Goal: Information Seeking & Learning: Learn about a topic

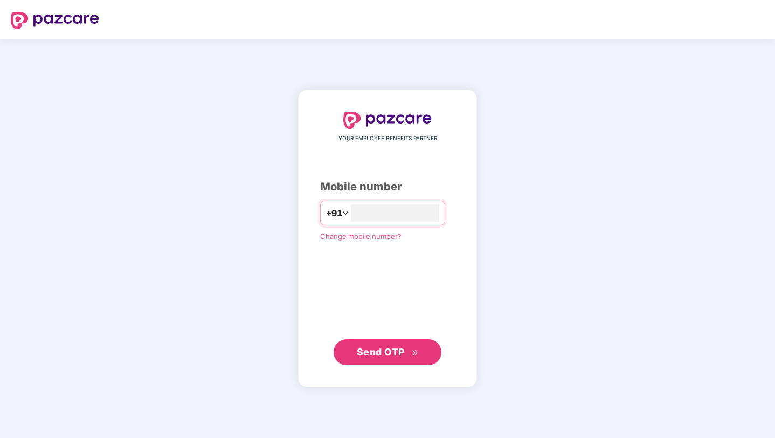
type input "**********"
click at [382, 355] on span "Send OTP" at bounding box center [381, 350] width 48 height 11
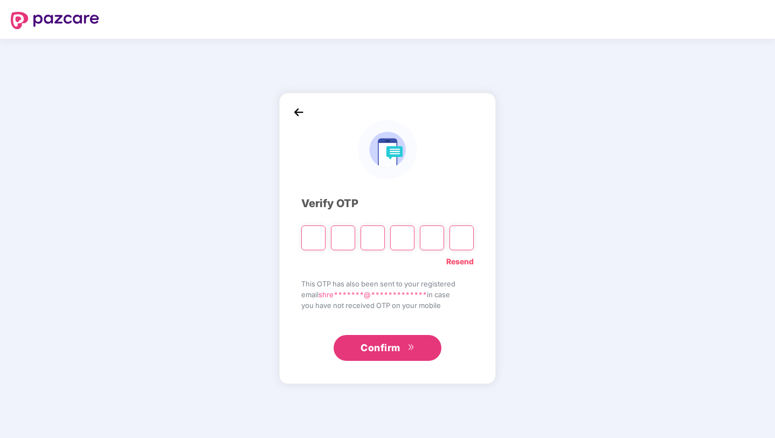
type input "*"
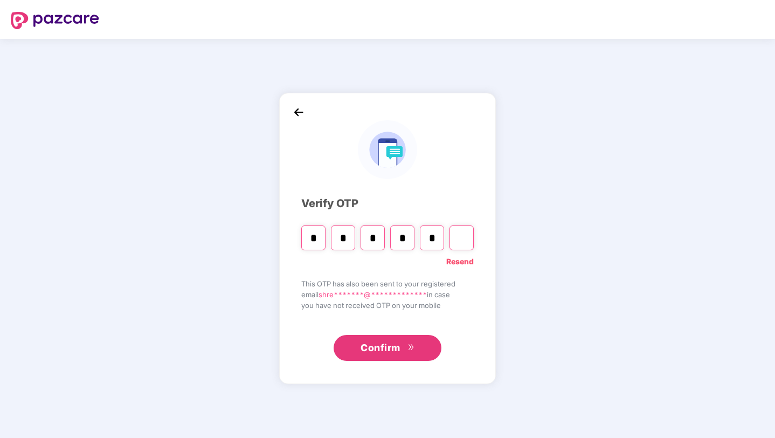
type input "*"
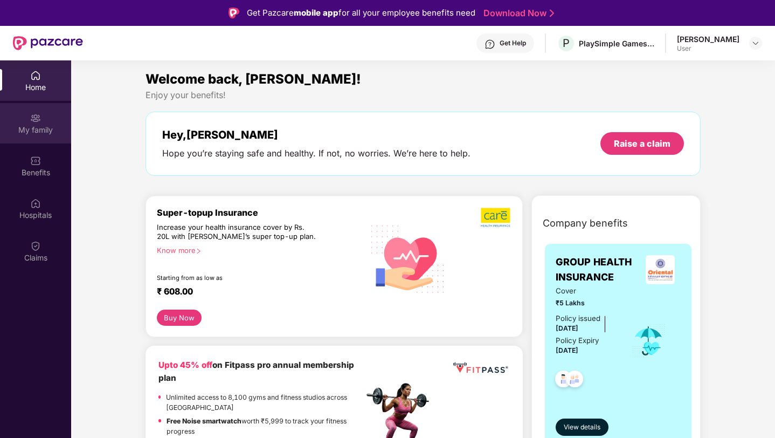
click at [37, 137] on div "My family" at bounding box center [35, 123] width 71 height 40
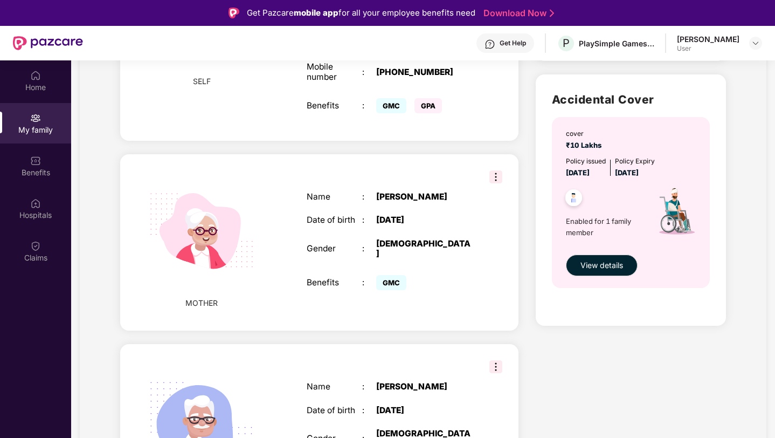
scroll to position [326, 0]
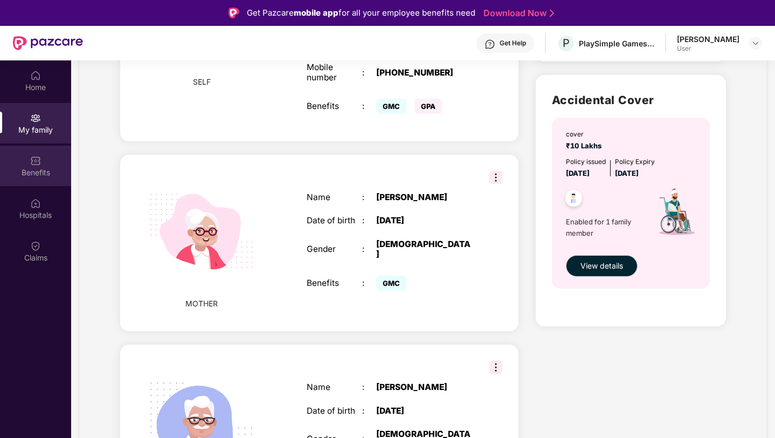
click at [30, 162] on div "Benefits" at bounding box center [35, 166] width 71 height 40
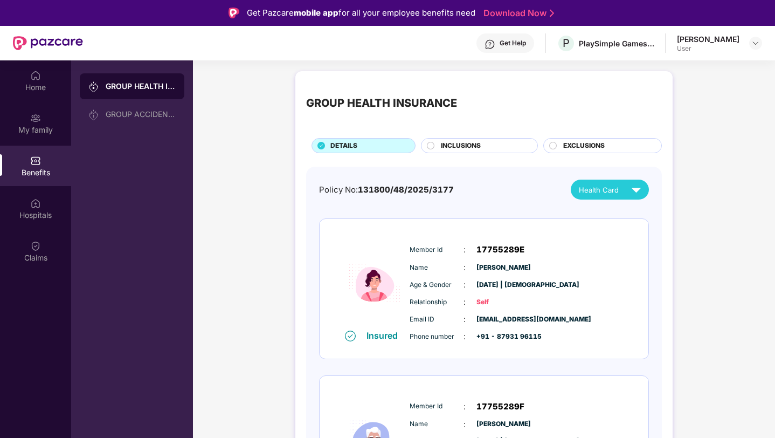
click at [488, 149] on div "INCLUSIONS" at bounding box center [484, 147] width 96 height 12
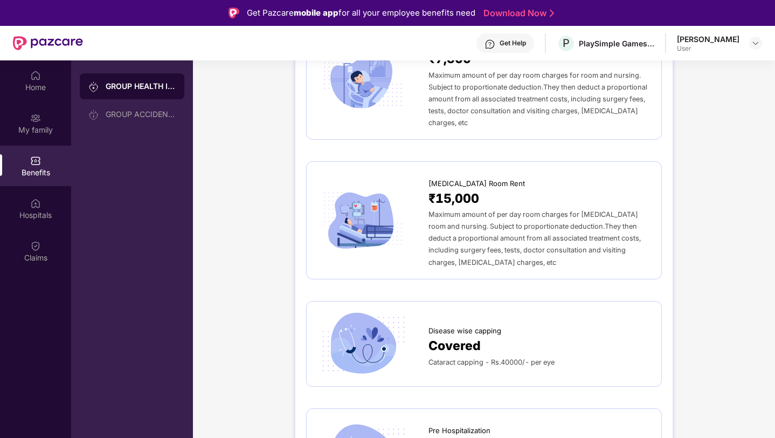
scroll to position [265, 0]
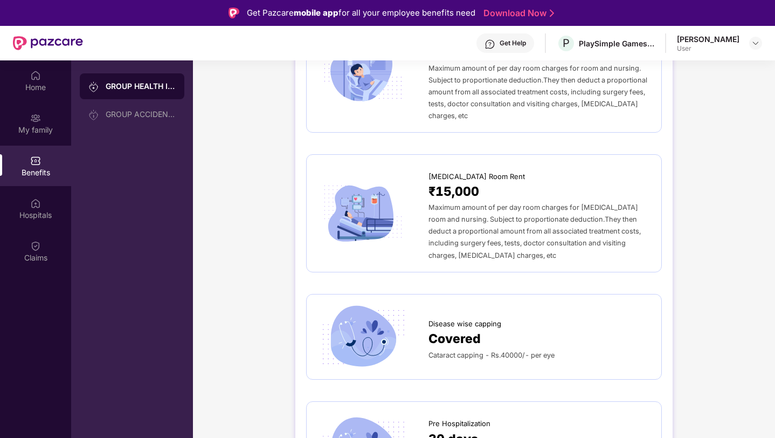
click at [514, 351] on span "Cataract capping - Rs.40000/- per eye" at bounding box center [491, 355] width 126 height 8
click at [339, 334] on img at bounding box center [362, 337] width 91 height 64
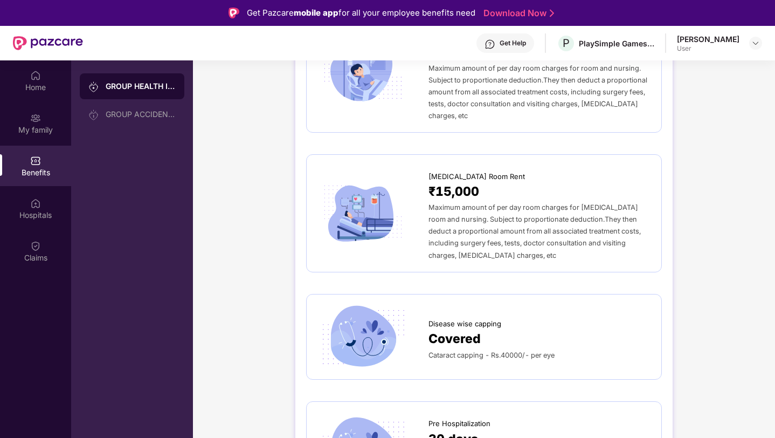
click at [339, 334] on img at bounding box center [362, 337] width 91 height 64
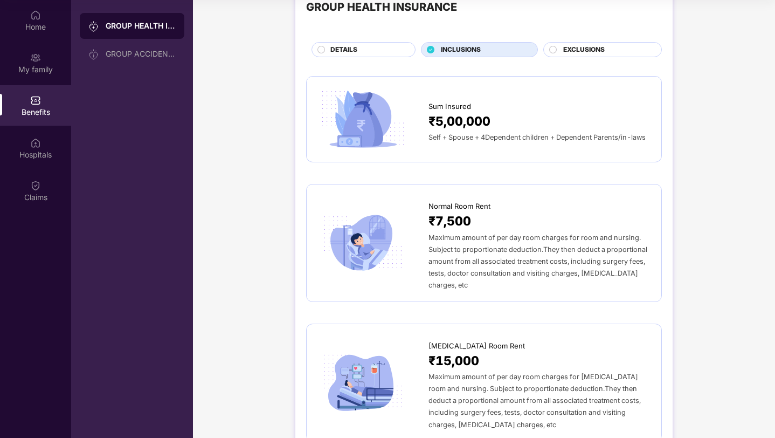
scroll to position [329, 0]
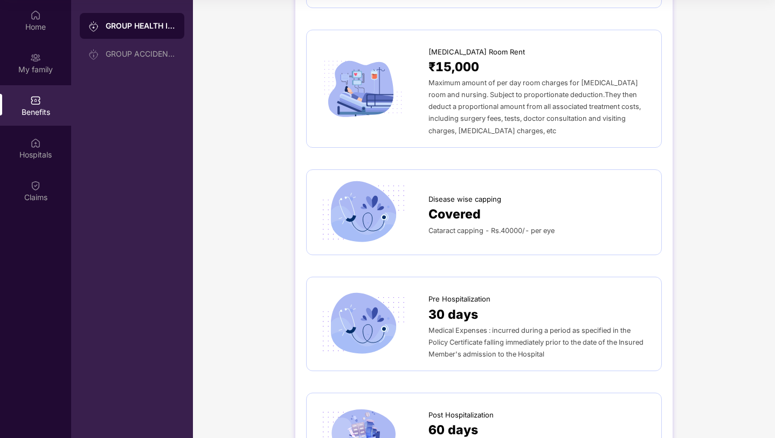
click at [528, 224] on div "Cataract capping - Rs.40000/- per eye" at bounding box center [539, 230] width 222 height 12
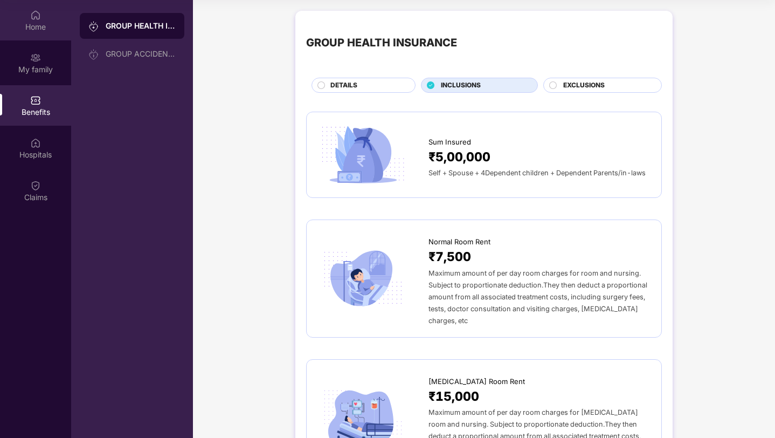
click at [34, 29] on div "Home" at bounding box center [35, 27] width 71 height 11
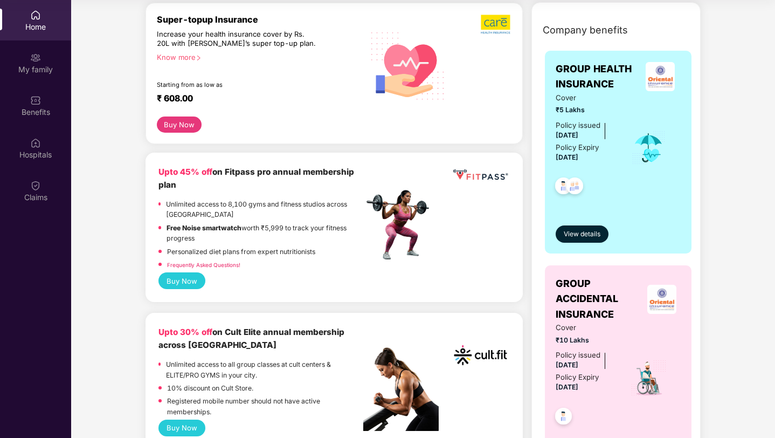
scroll to position [134, 0]
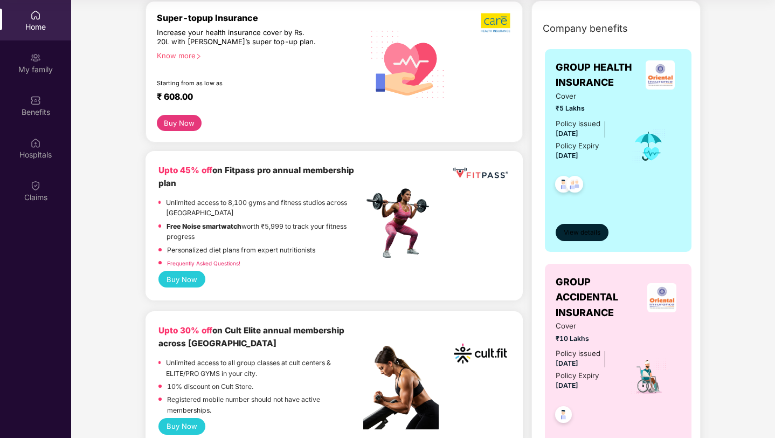
click at [599, 238] on button "View details" at bounding box center [582, 232] width 53 height 17
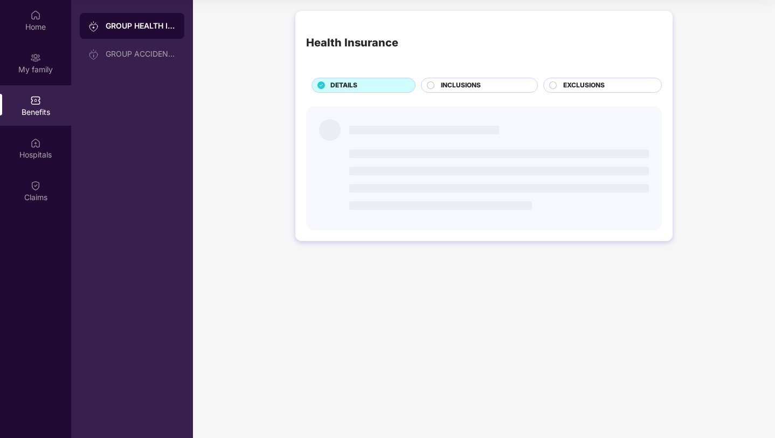
scroll to position [0, 0]
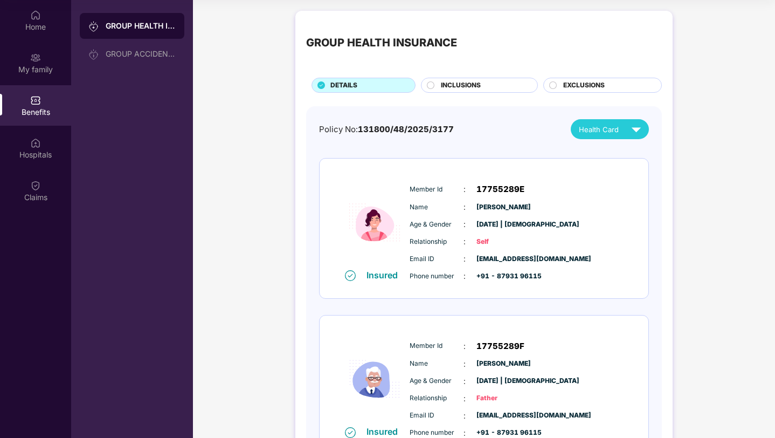
click at [457, 84] on span "INCLUSIONS" at bounding box center [461, 85] width 40 height 10
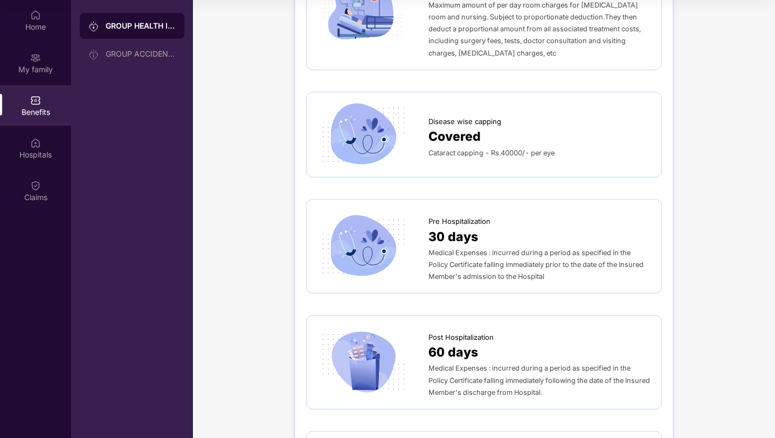
scroll to position [414, 0]
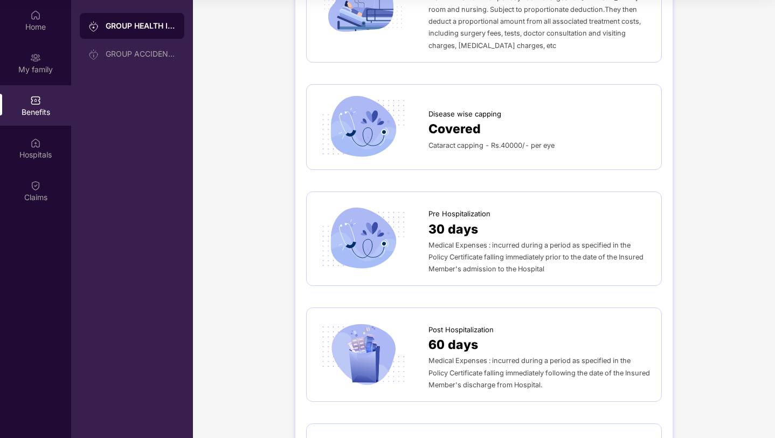
click at [503, 119] on div "Covered" at bounding box center [539, 128] width 222 height 19
click at [337, 141] on img at bounding box center [362, 127] width 91 height 64
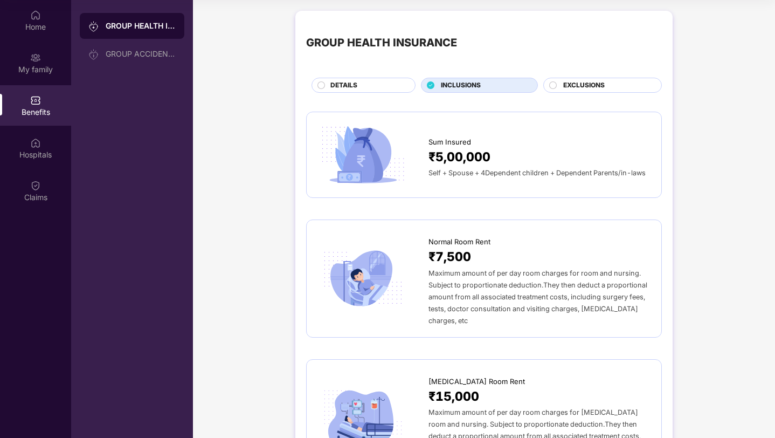
scroll to position [0, 0]
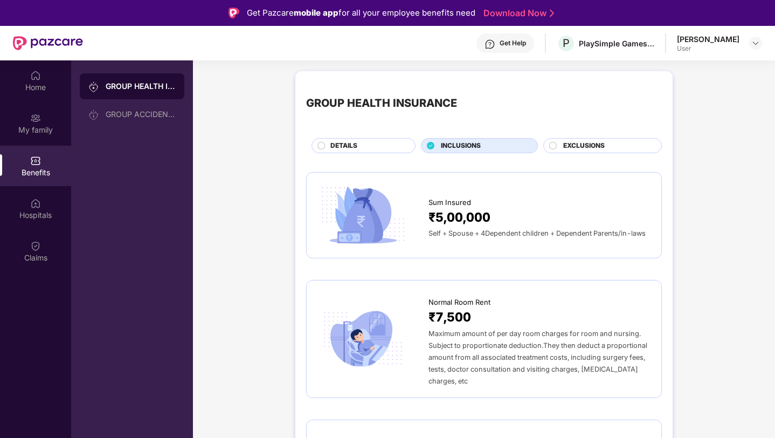
click at [516, 43] on div "Get Help" at bounding box center [513, 43] width 26 height 9
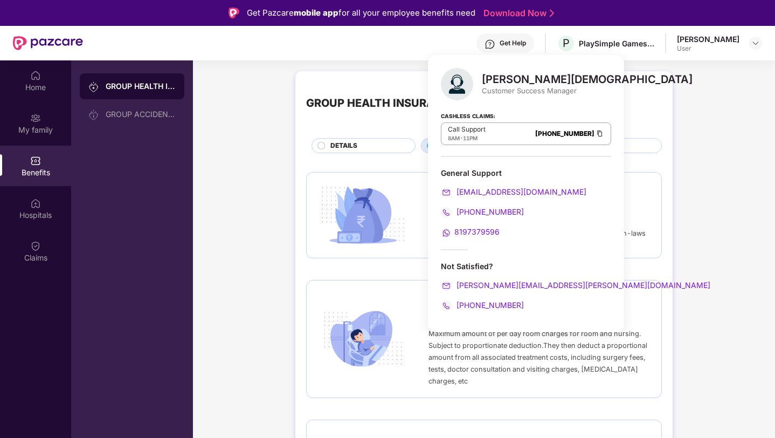
click at [652, 108] on div "GROUP HEALTH INSURANCE" at bounding box center [484, 103] width 356 height 43
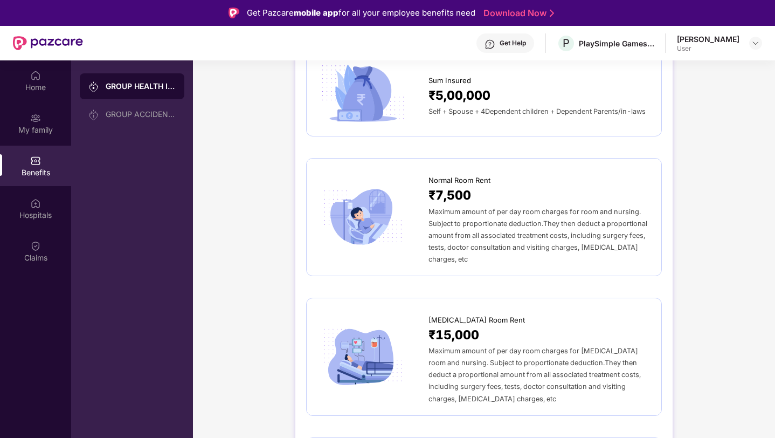
scroll to position [126, 0]
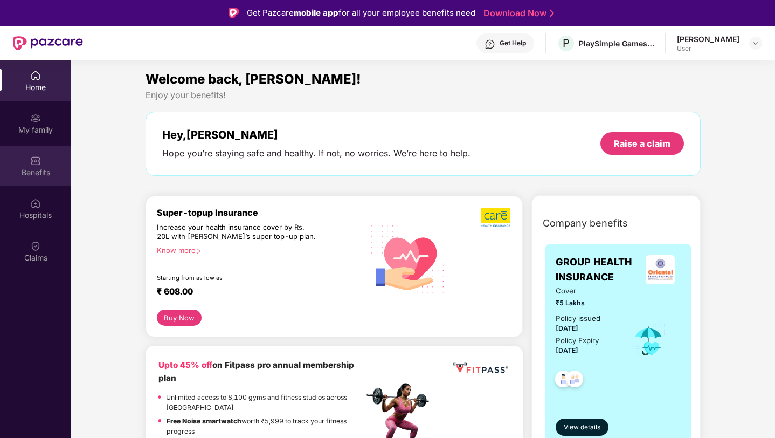
click at [45, 153] on div "Benefits" at bounding box center [35, 166] width 71 height 40
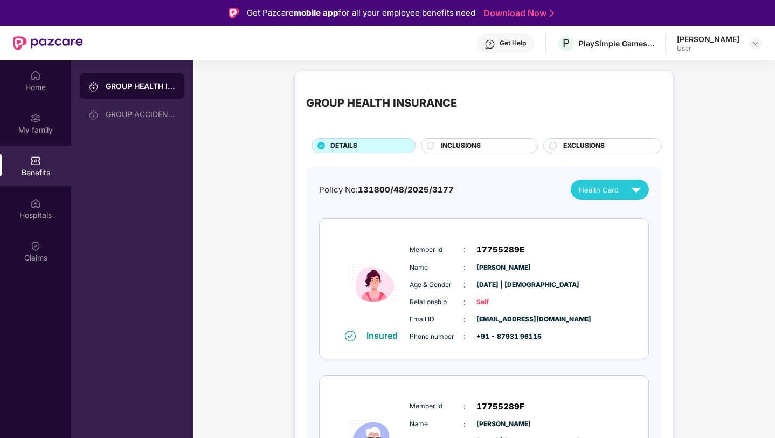
click at [488, 140] on div "INCLUSIONS" at bounding box center [479, 145] width 117 height 15
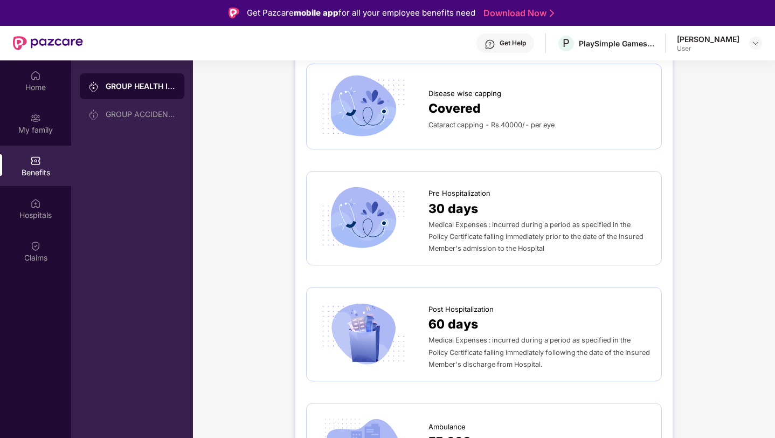
scroll to position [496, 0]
